Goal: Download file/media

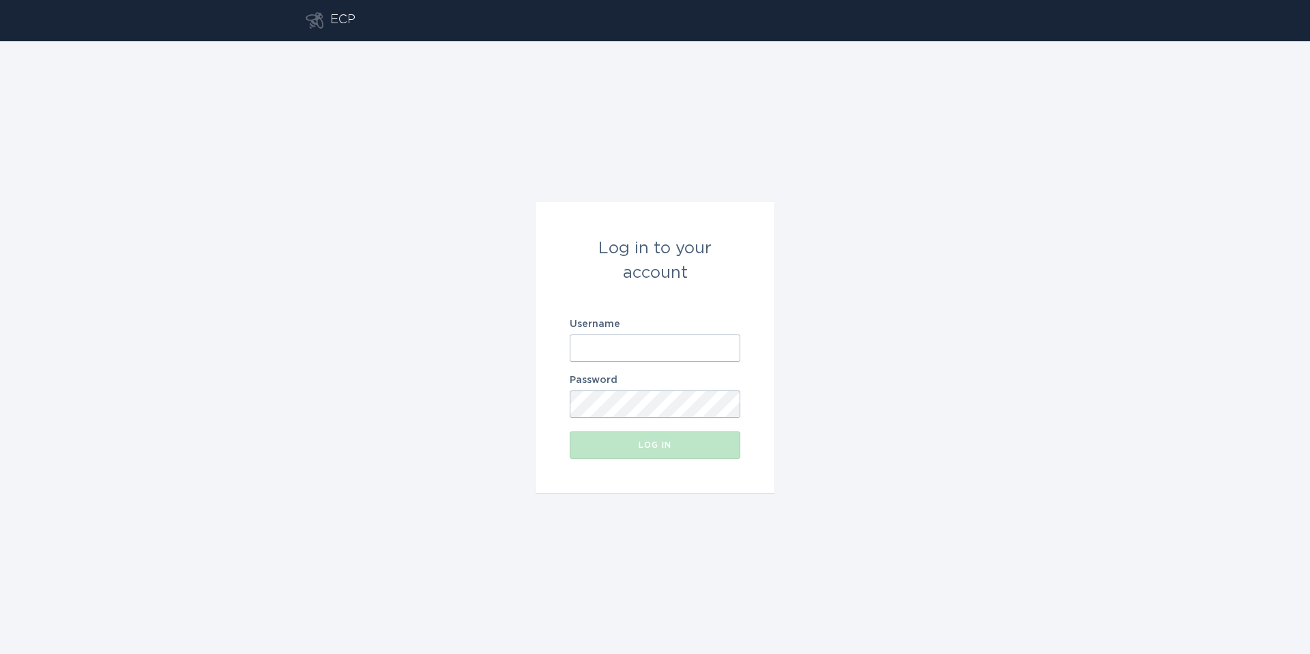
click at [624, 344] on input "Username" at bounding box center [655, 347] width 171 height 27
type input "[EMAIL_ADDRESS][DOMAIN_NAME]"
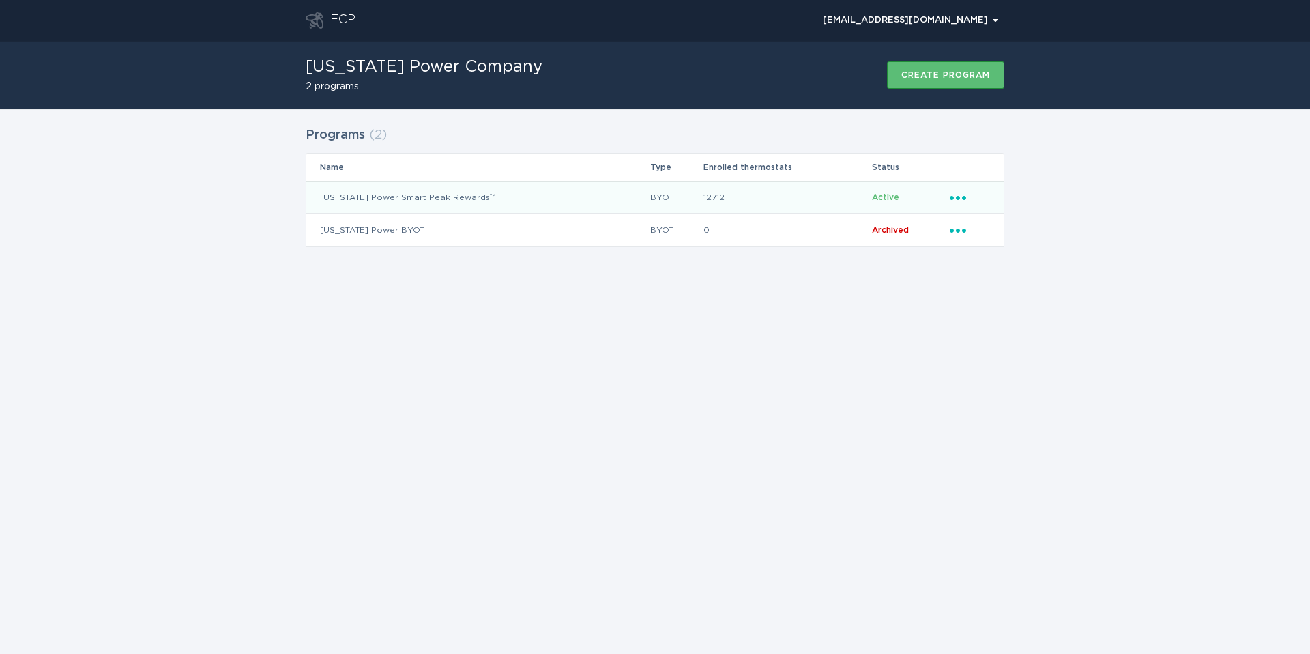
click at [950, 194] on icon "Ellipsis" at bounding box center [959, 196] width 19 height 12
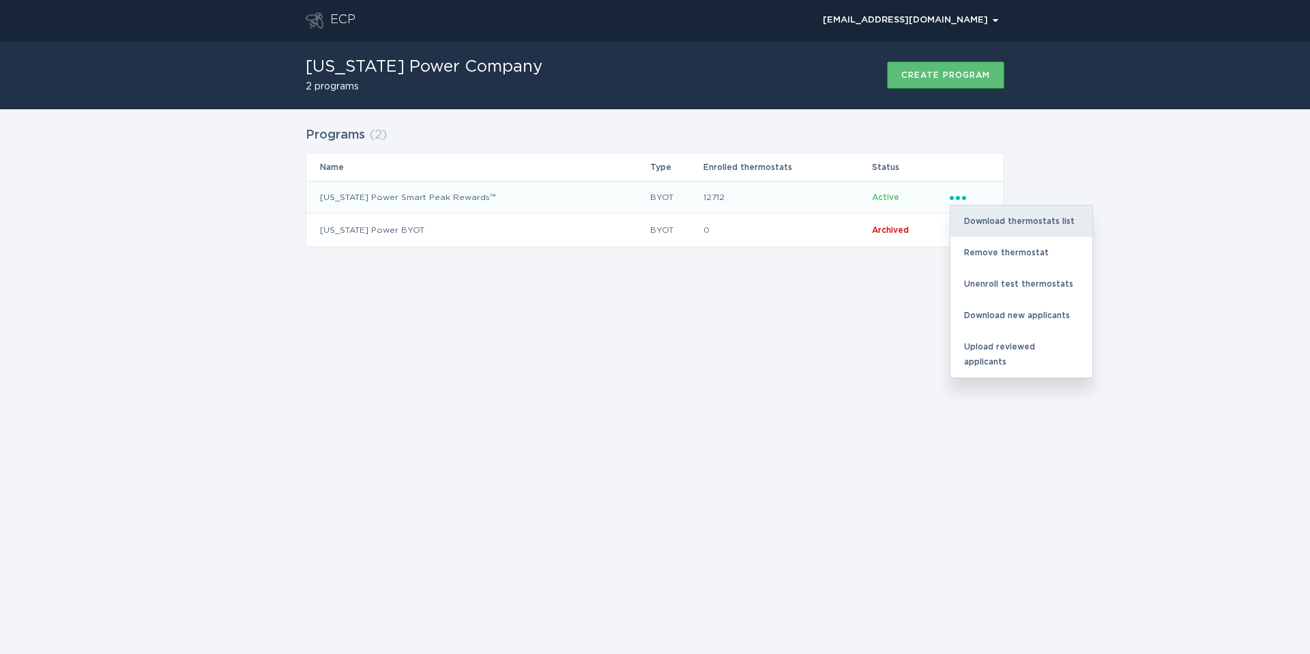
click at [1015, 223] on div "Download thermostats list" at bounding box center [1022, 220] width 142 height 31
click at [1018, 217] on div "Download thermostats list" at bounding box center [1022, 220] width 142 height 31
click at [646, 496] on div "ECP [EMAIL_ADDRESS][DOMAIN_NAME] Chevron [US_STATE] Power Company 2 programs Cr…" at bounding box center [655, 327] width 1310 height 654
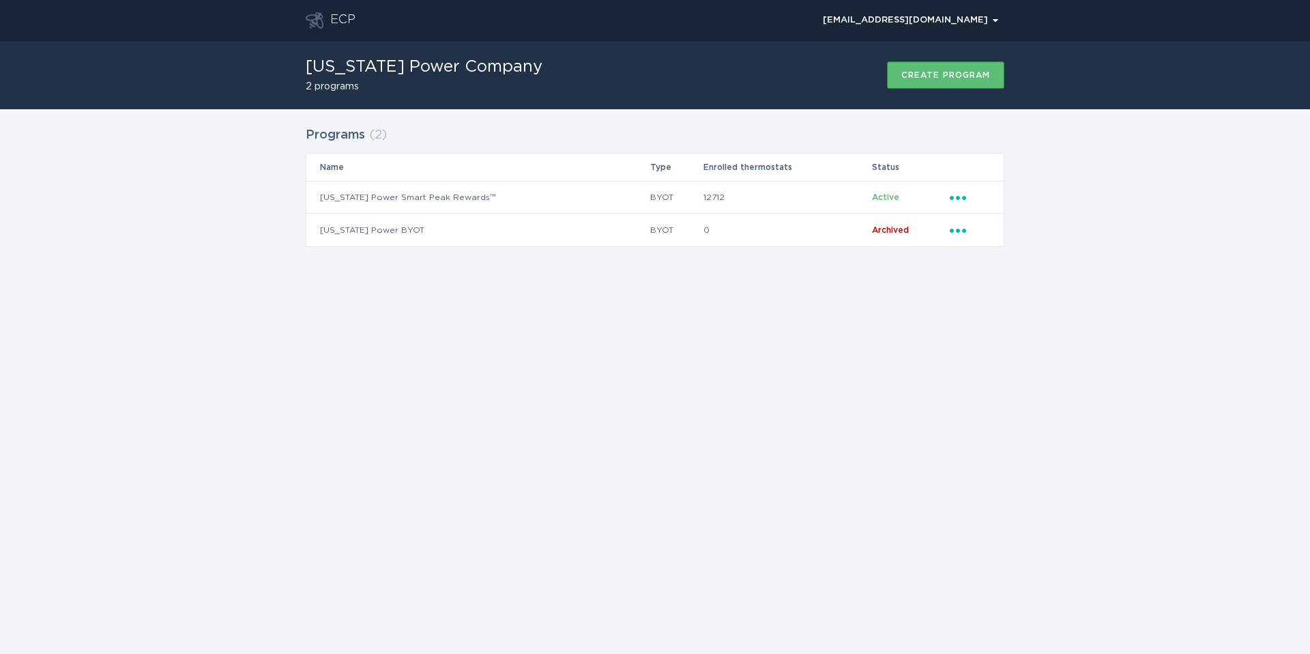
click at [808, 468] on div "ECP [EMAIL_ADDRESS][DOMAIN_NAME] Chevron [US_STATE] Power Company 2 programs Cr…" at bounding box center [655, 327] width 1310 height 654
